Goal: Task Accomplishment & Management: Complete application form

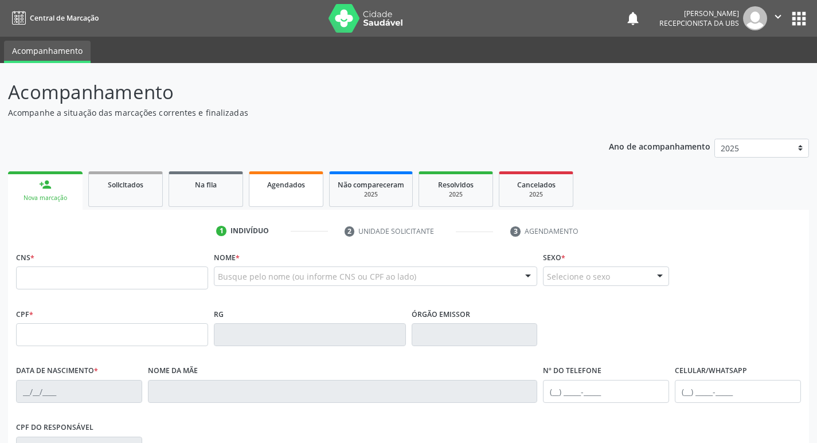
click at [304, 195] on link "Agendados" at bounding box center [286, 189] width 74 height 36
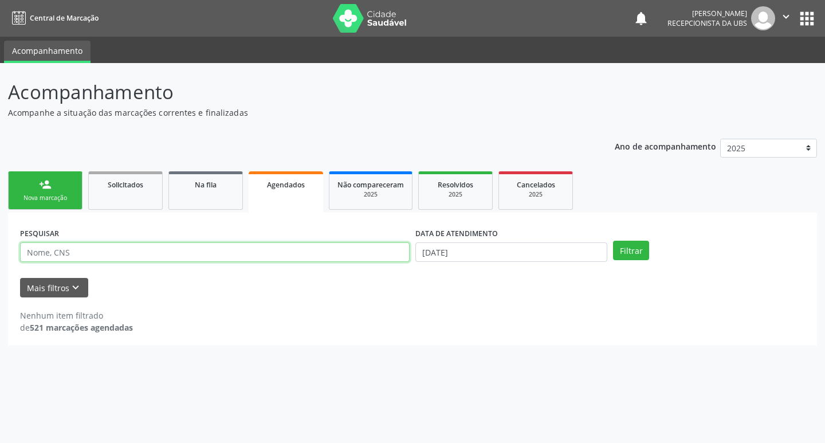
click at [294, 246] on input "text" at bounding box center [215, 251] width 390 height 19
type input "[PERSON_NAME] renilson"
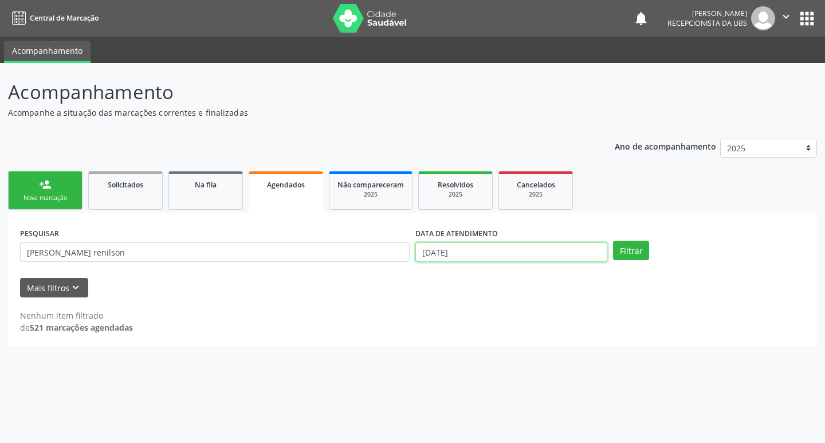
click at [457, 254] on input "[DATE]" at bounding box center [511, 251] width 192 height 19
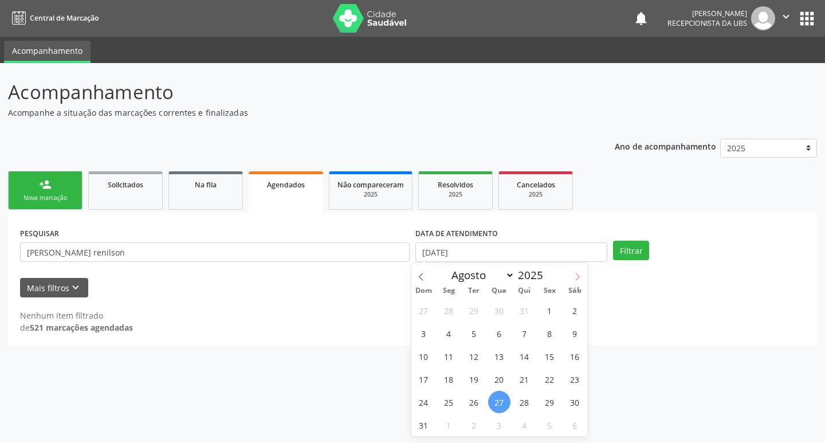
click at [580, 277] on icon at bounding box center [578, 277] width 8 height 8
select select "8"
click at [528, 312] on span "4" at bounding box center [524, 310] width 22 height 22
type input "[DATE]"
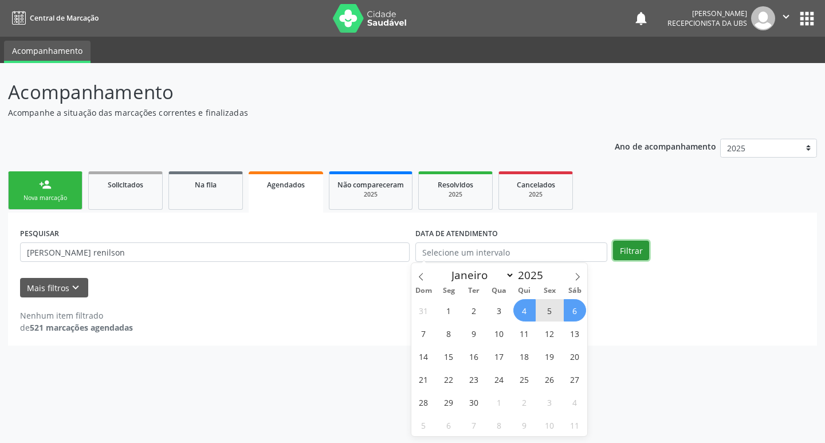
click at [632, 250] on button "Filtrar" at bounding box center [631, 250] width 36 height 19
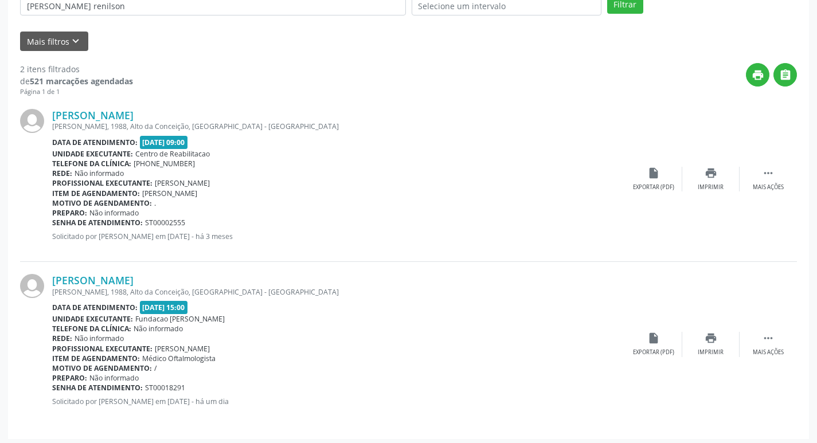
scroll to position [250, 0]
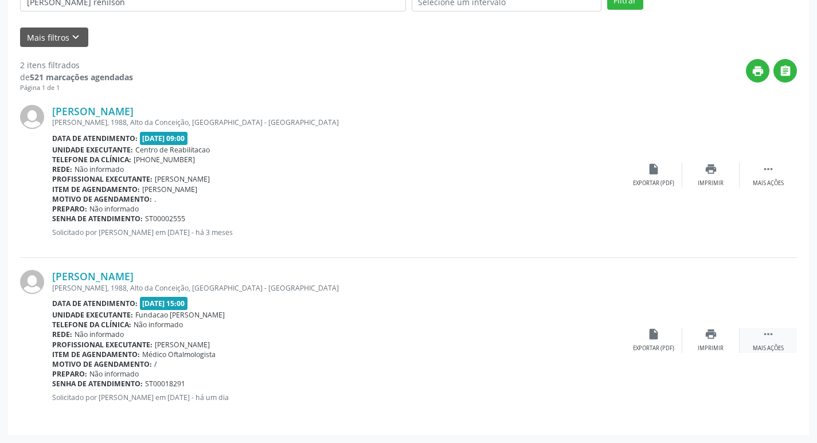
click at [766, 330] on icon "" at bounding box center [768, 334] width 13 height 13
click at [716, 344] on div "edit Editar" at bounding box center [710, 340] width 57 height 25
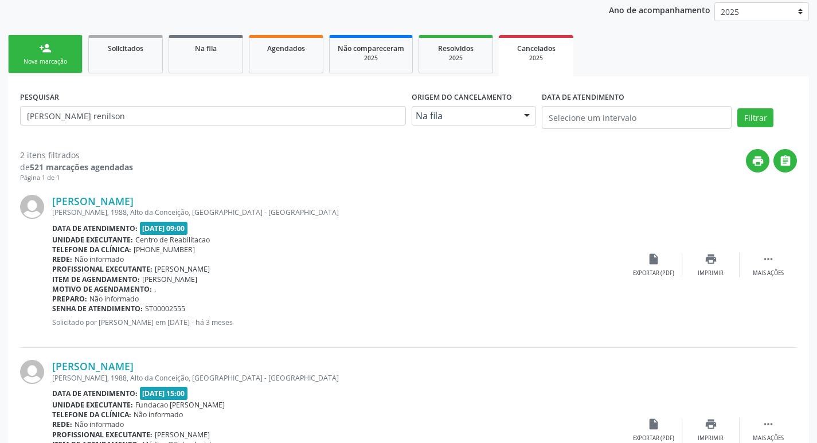
scroll to position [0, 0]
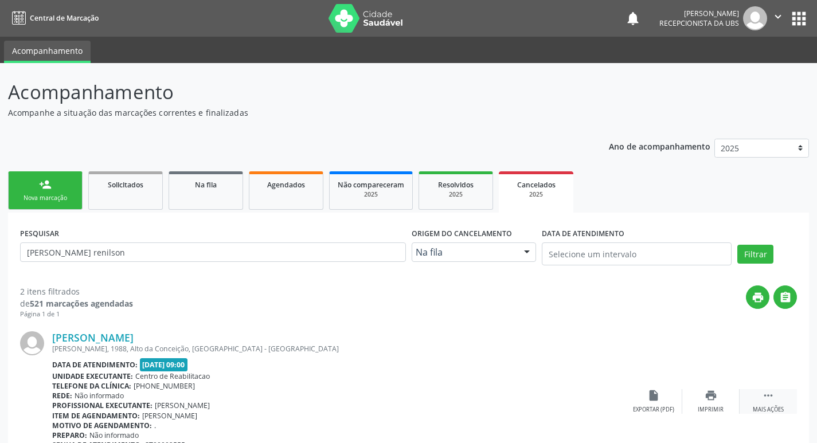
click at [763, 395] on icon "" at bounding box center [768, 395] width 13 height 13
click at [652, 401] on icon "cancel" at bounding box center [653, 395] width 13 height 13
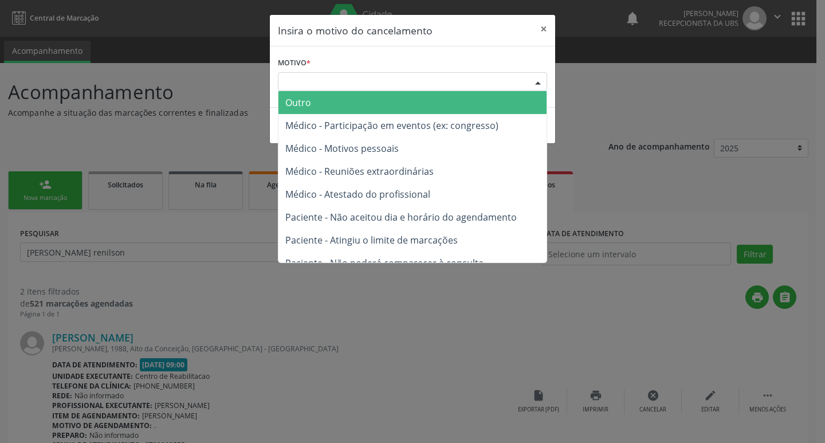
click at [497, 84] on div "Escolha o motivo" at bounding box center [412, 81] width 269 height 19
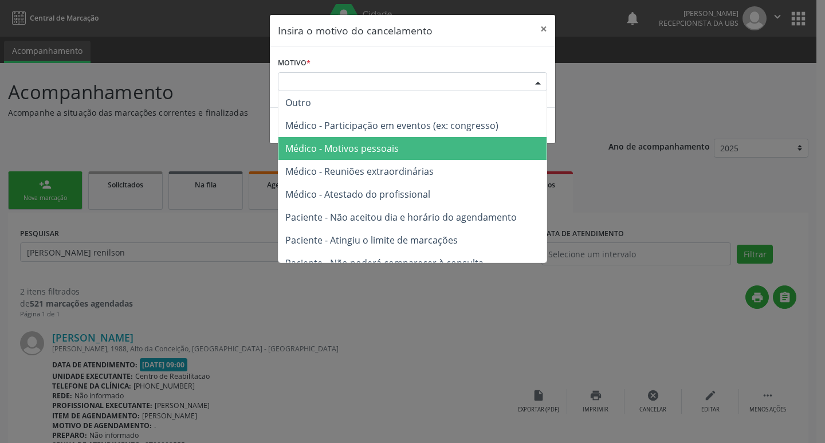
click at [371, 144] on span "Médico - Motivos pessoais" at bounding box center [341, 148] width 113 height 13
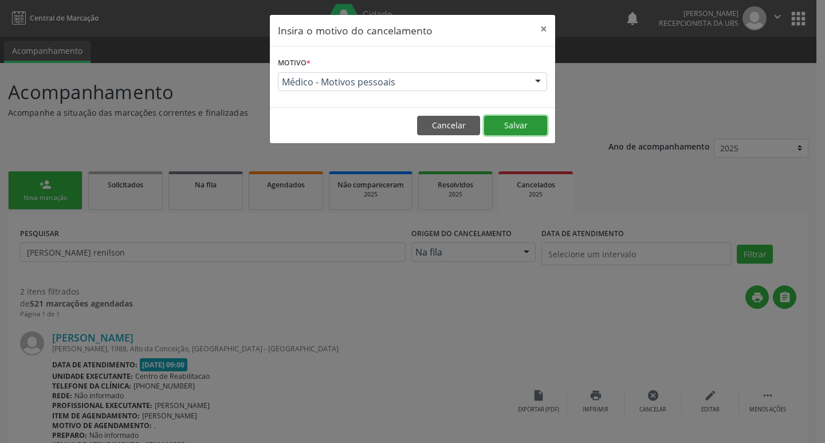
click at [514, 120] on button "Salvar" at bounding box center [515, 125] width 63 height 19
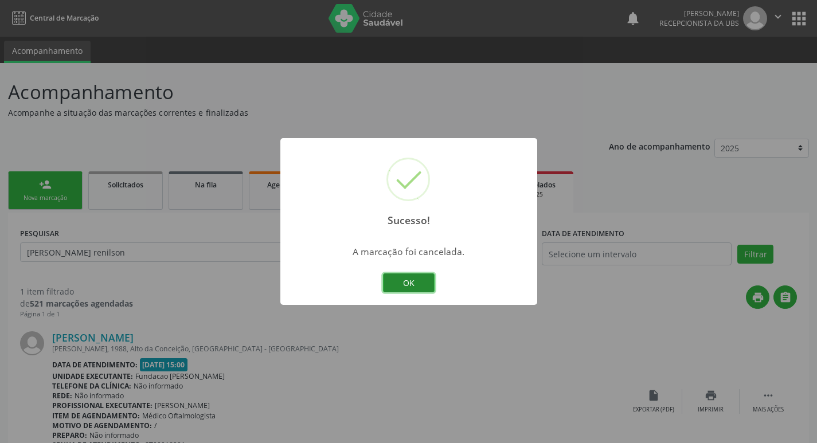
click at [400, 280] on button "OK" at bounding box center [409, 282] width 52 height 19
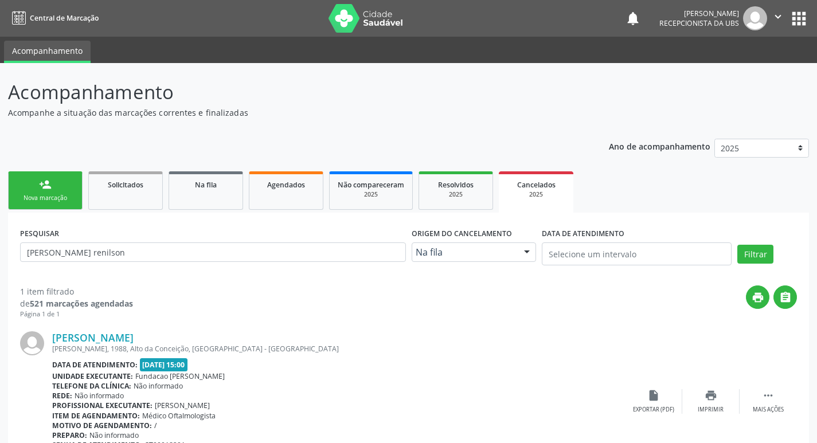
click at [60, 202] on div "Nova marcação" at bounding box center [45, 198] width 57 height 9
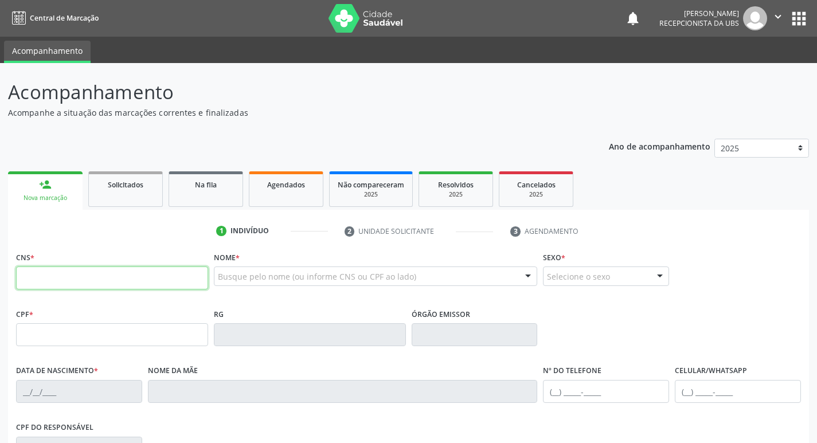
click at [117, 276] on input "text" at bounding box center [112, 277] width 192 height 23
type input "704 1031 4577 5479"
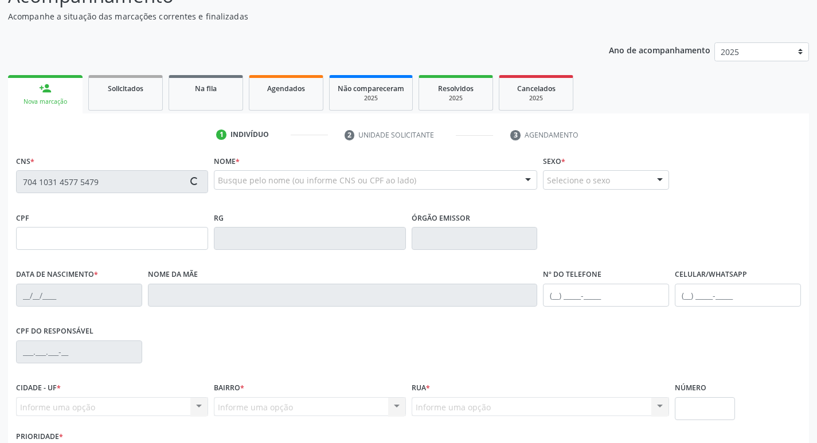
scroll to position [115, 0]
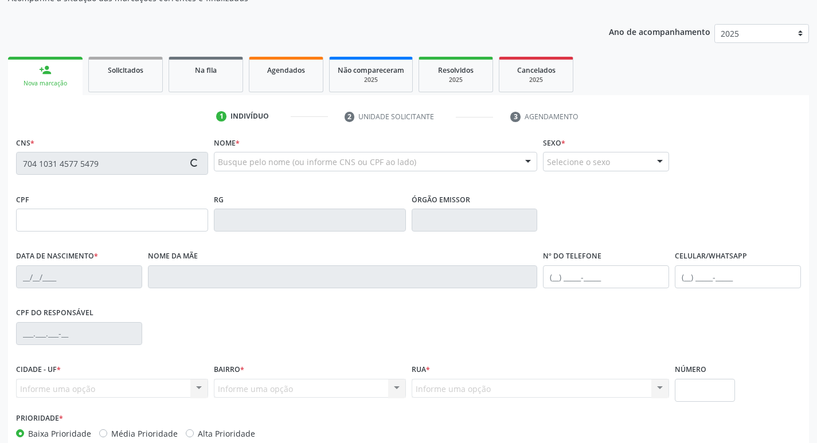
type input "116.342.124-36"
type input "[DATE]"
type input "[PERSON_NAME]"
type input "[PHONE_NUMBER]"
type input "024.205.864-76"
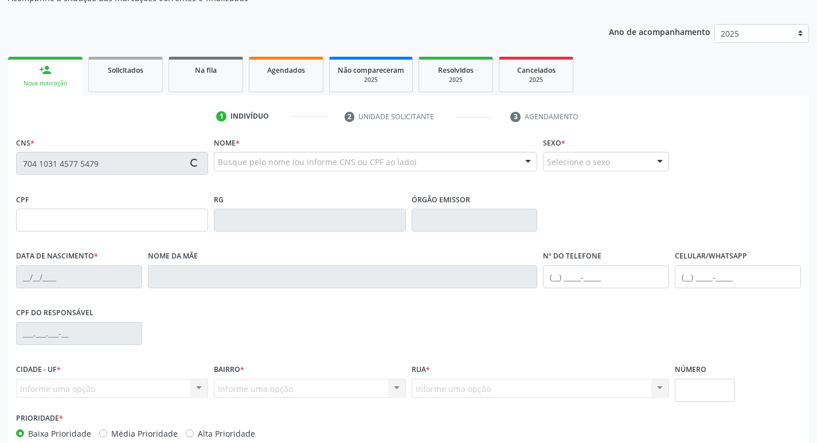
type input "651"
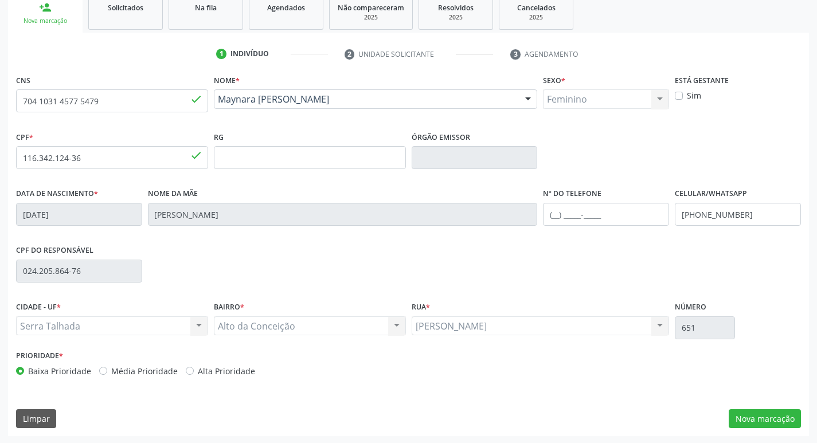
scroll to position [178, 0]
click at [761, 412] on button "Nova marcação" at bounding box center [764, 417] width 72 height 19
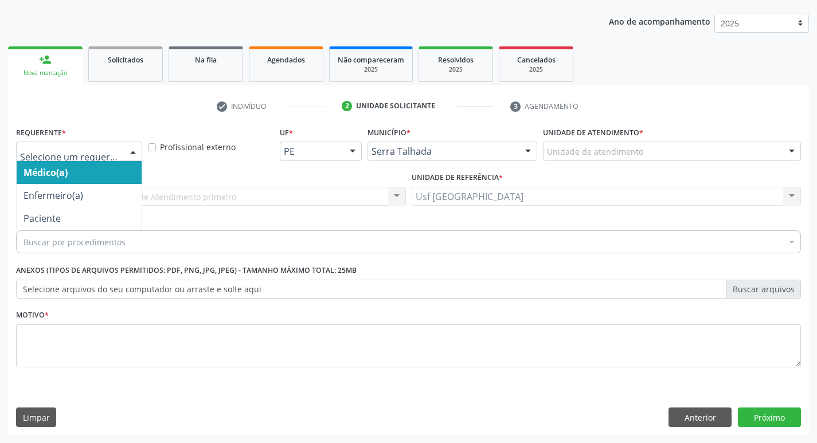
click at [123, 156] on div at bounding box center [79, 151] width 126 height 19
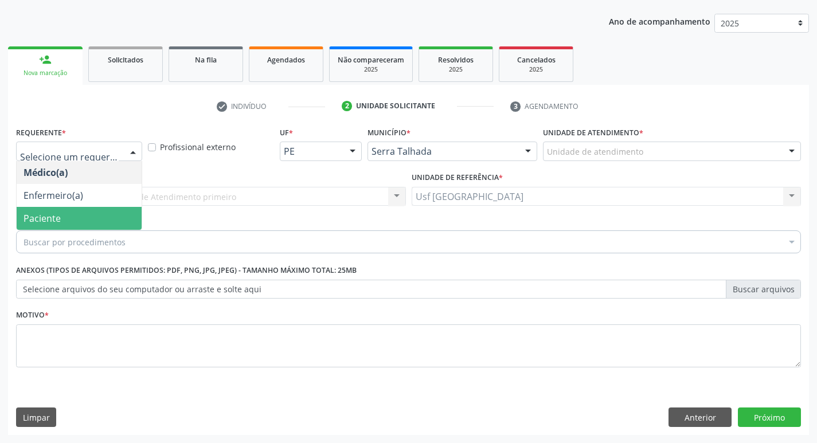
click at [79, 213] on span "Paciente" at bounding box center [79, 218] width 125 height 23
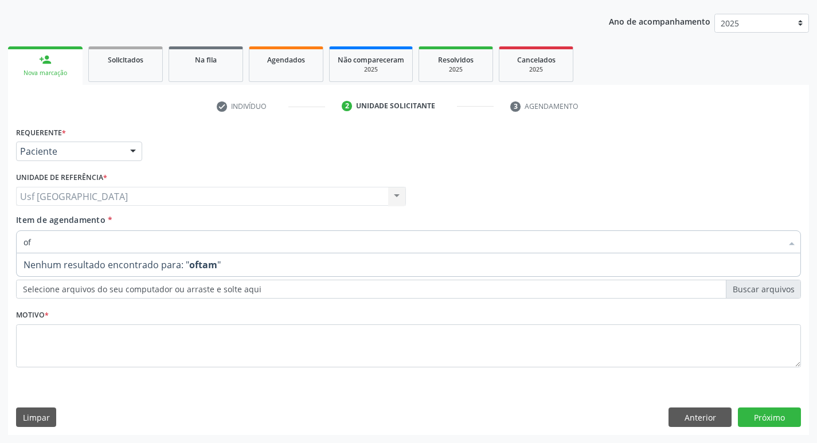
type input "o"
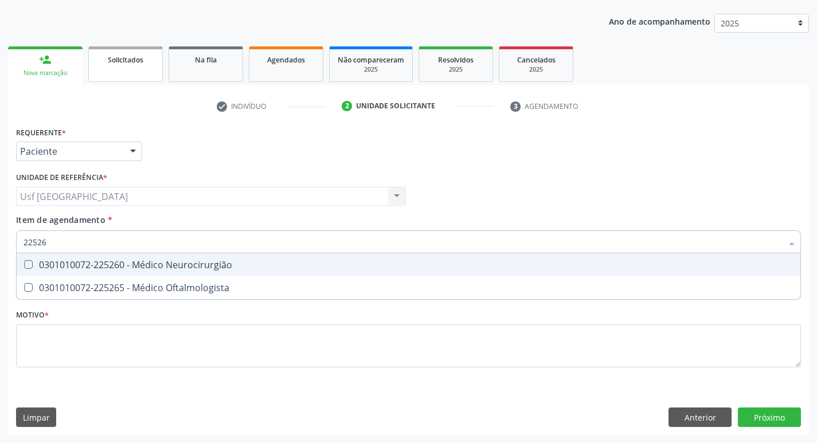
type input "225265"
click at [103, 261] on div "0301010072-225265 - Médico Oftalmologista" at bounding box center [408, 264] width 770 height 9
checkbox Oftalmologista "true"
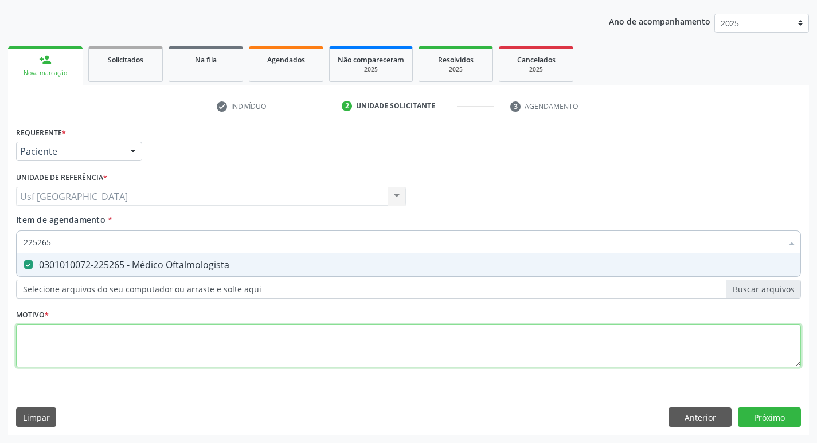
click at [116, 340] on div "Requerente * Paciente Médico(a) Enfermeiro(a) Paciente Nenhum resultado encontr…" at bounding box center [408, 254] width 785 height 260
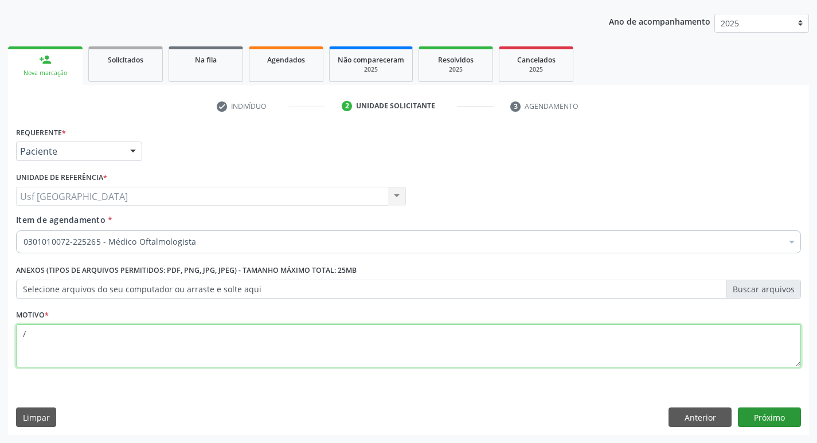
type textarea "/"
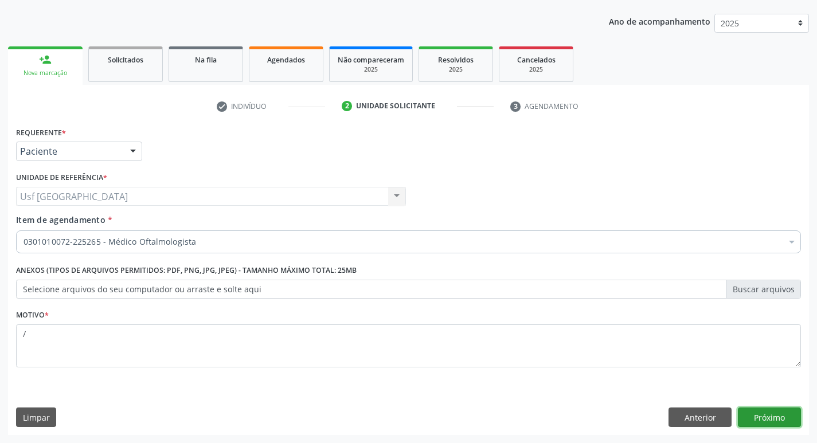
click at [772, 413] on button "Próximo" at bounding box center [769, 416] width 63 height 19
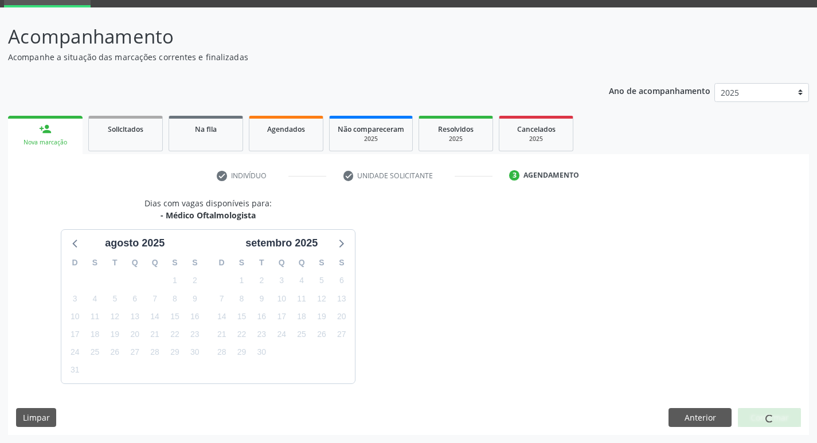
scroll to position [89, 0]
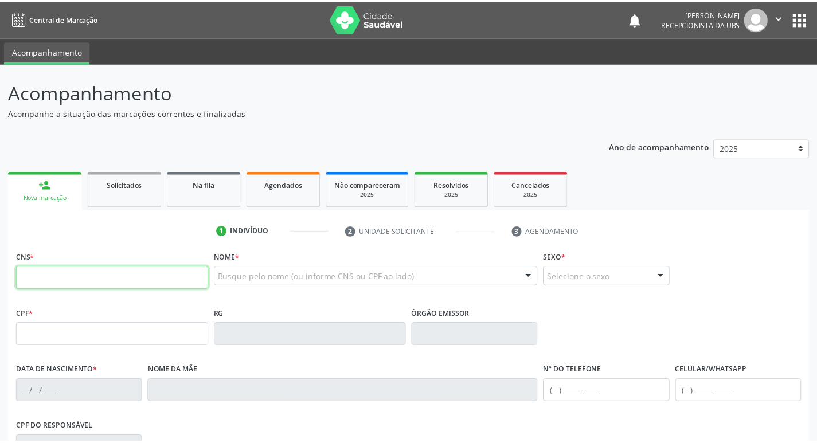
scroll to position [89, 0]
